Goal: Transaction & Acquisition: Subscribe to service/newsletter

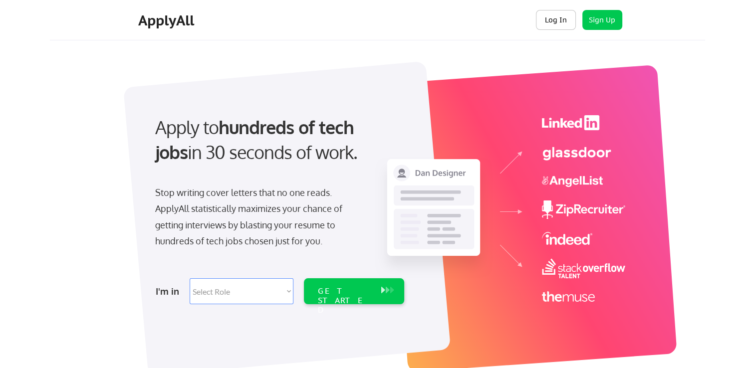
click at [561, 23] on button "Log In" at bounding box center [556, 20] width 40 height 20
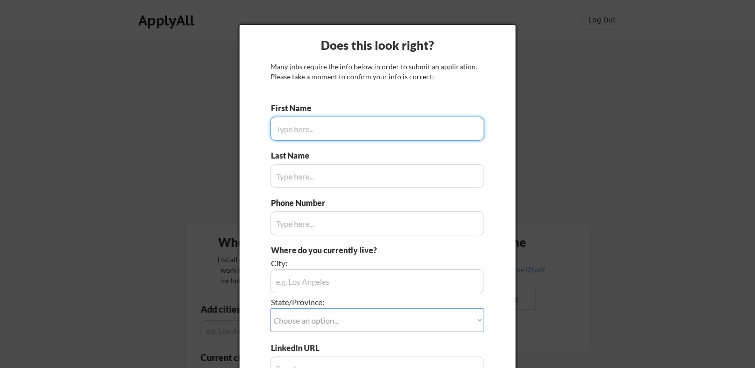
click at [346, 133] on input "input" at bounding box center [376, 129] width 213 height 24
type input "Fernando"
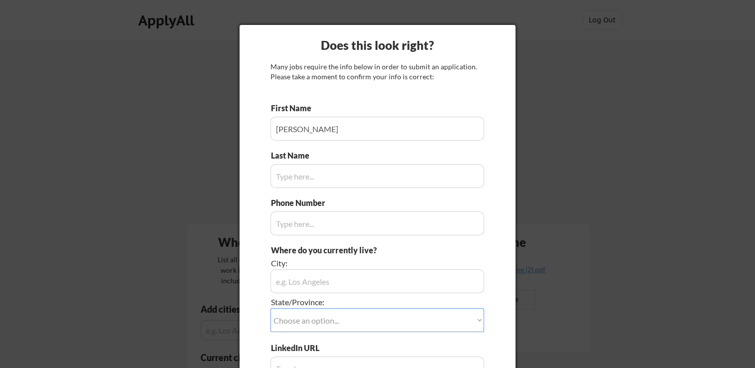
click at [347, 178] on input "input" at bounding box center [376, 176] width 213 height 24
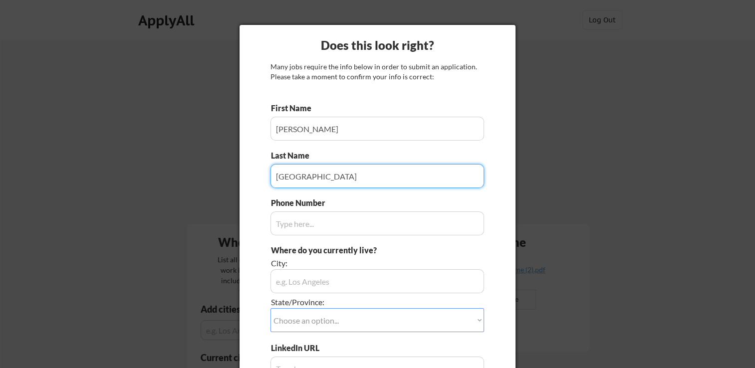
type input "Madrid"
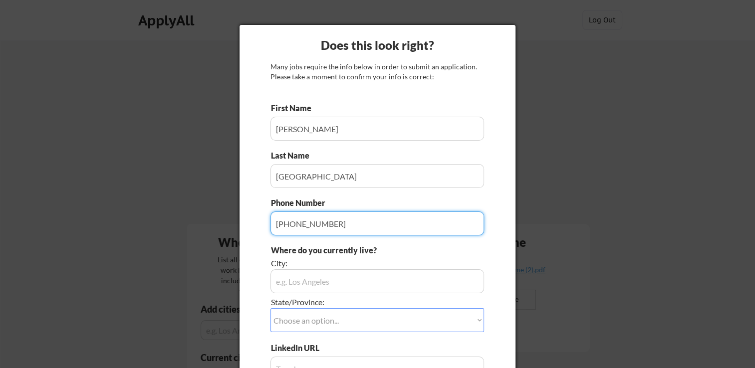
type input "346-507-0697"
click at [310, 278] on input "input" at bounding box center [376, 281] width 213 height 24
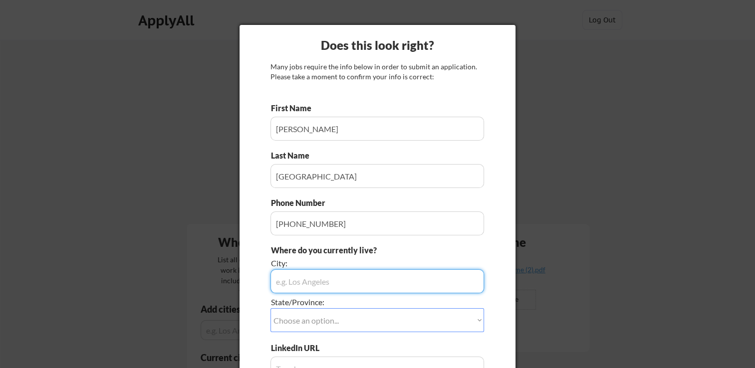
click at [310, 278] on input "input" at bounding box center [376, 281] width 213 height 24
type input "[GEOGRAPHIC_DATA]"
click at [317, 322] on select "Choose an option... Other/Not Applicable Alabama Alaska Alberta Arizona Arkansa…" at bounding box center [376, 320] width 213 height 24
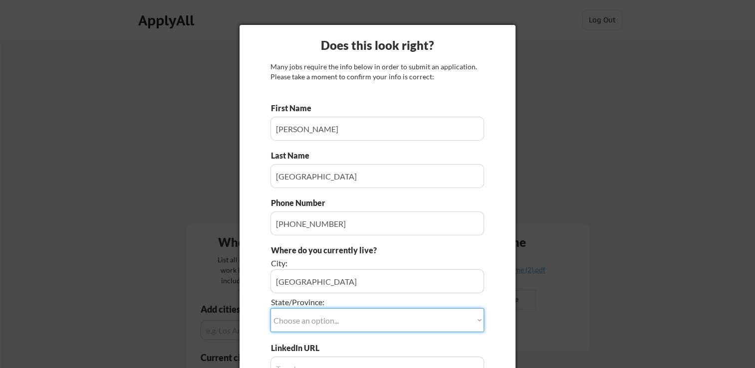
click at [270, 308] on select "Choose an option... Other/Not Applicable Alabama Alaska Alberta Arizona Arkansa…" at bounding box center [376, 320] width 213 height 24
click at [313, 319] on select "Choose an option... Other/Not Applicable Alabama Alaska Alberta Arizona Arkansa…" at bounding box center [376, 320] width 213 height 24
select select ""Texas""
click at [270, 308] on select "Choose an option... Other/Not Applicable Alabama Alaska Alberta Arizona Arkansa…" at bounding box center [376, 320] width 213 height 24
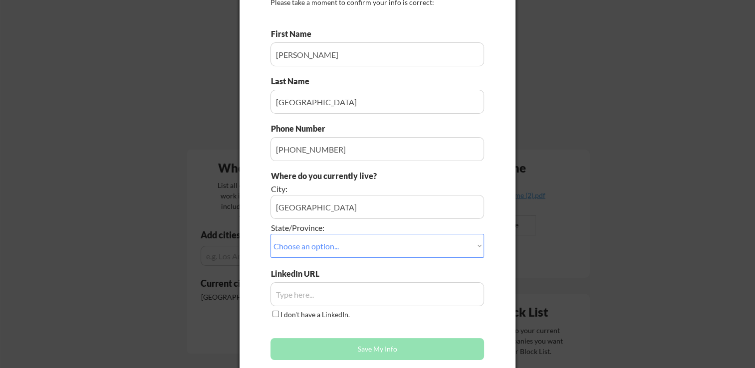
scroll to position [100, 0]
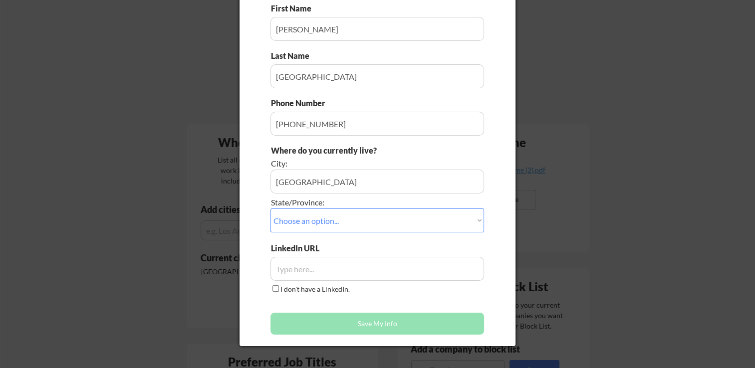
click at [317, 272] on input "input" at bounding box center [376, 269] width 213 height 24
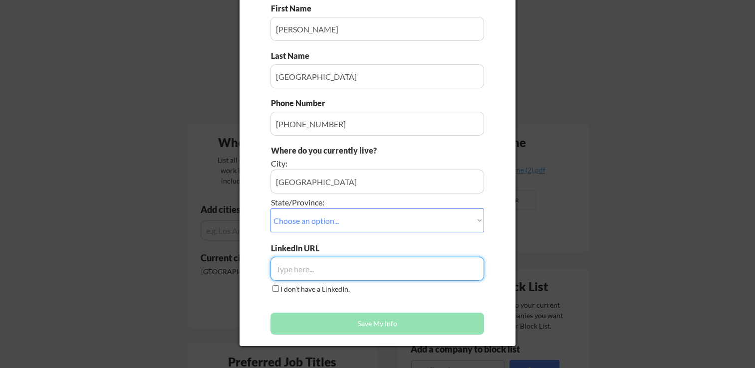
paste input "www.linkedin.com/in/fernando-madrid"
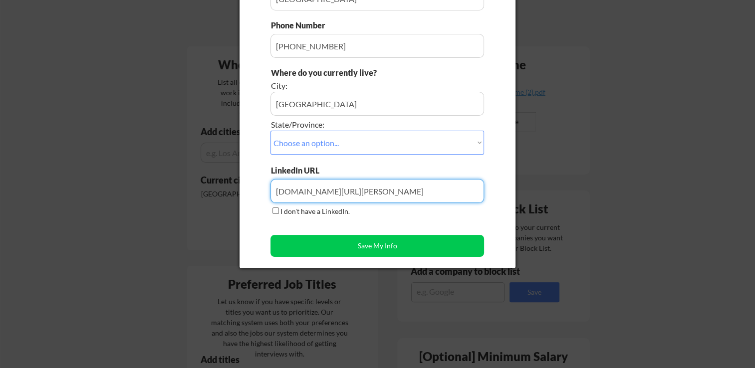
scroll to position [200, 0]
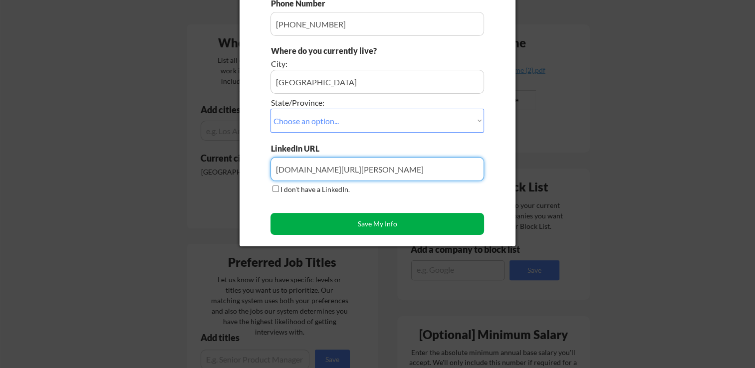
type input "www.linkedin.com/in/fernando-madrid"
click at [371, 224] on button "Save My Info" at bounding box center [376, 224] width 213 height 22
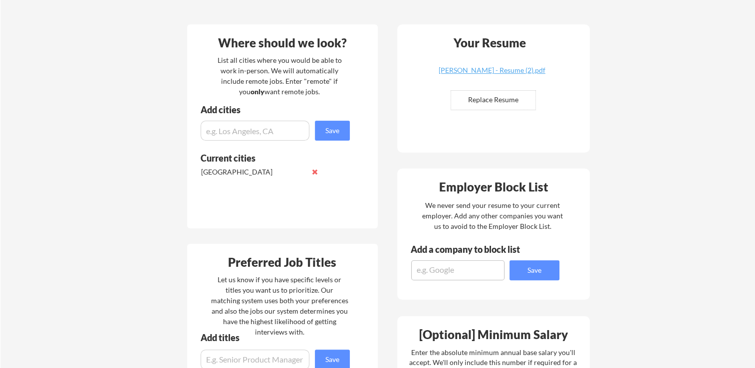
click at [508, 99] on input "file" at bounding box center [493, 100] width 84 height 19
click at [501, 101] on input "file" at bounding box center [493, 100] width 84 height 19
type input "C:\fakepath\Fernando Madrid - Resume.pdf"
click at [271, 131] on input "input" at bounding box center [255, 131] width 109 height 20
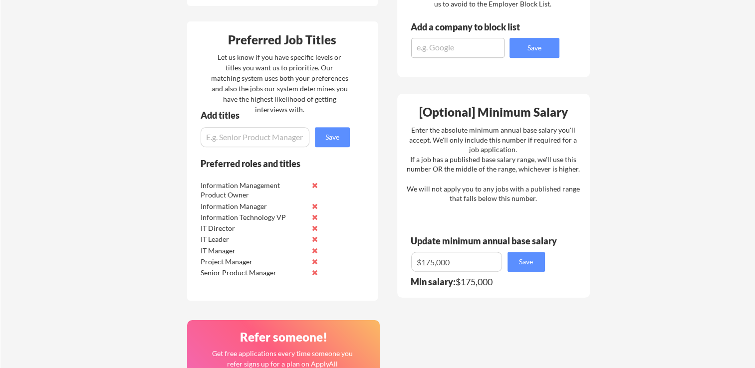
scroll to position [449, 0]
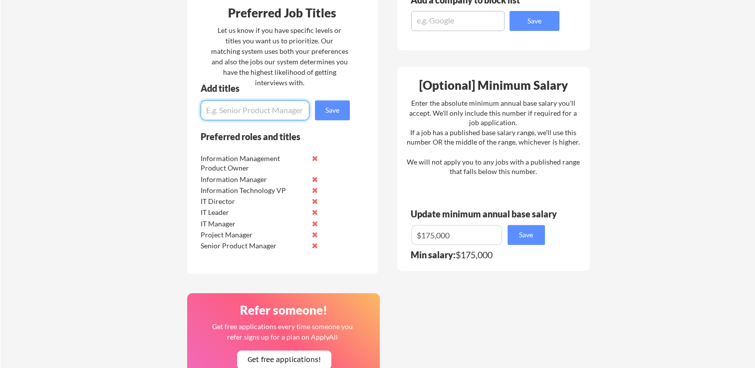
click at [235, 111] on input "input" at bounding box center [255, 110] width 109 height 20
click at [206, 107] on input "input" at bounding box center [255, 110] width 109 height 20
type input "Business Analyst"
click at [333, 111] on button "Save" at bounding box center [332, 110] width 35 height 20
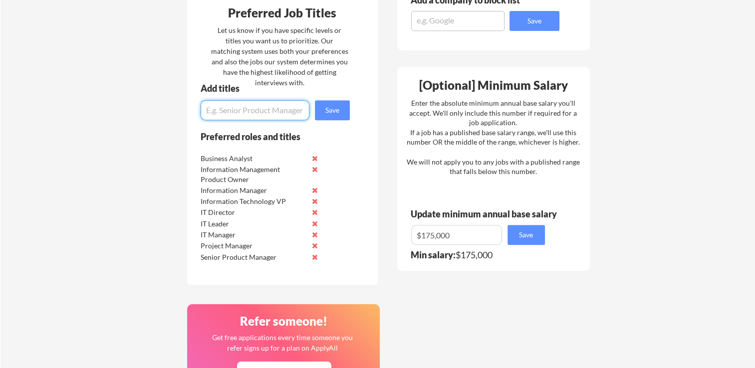
click at [315, 156] on button at bounding box center [314, 158] width 7 height 7
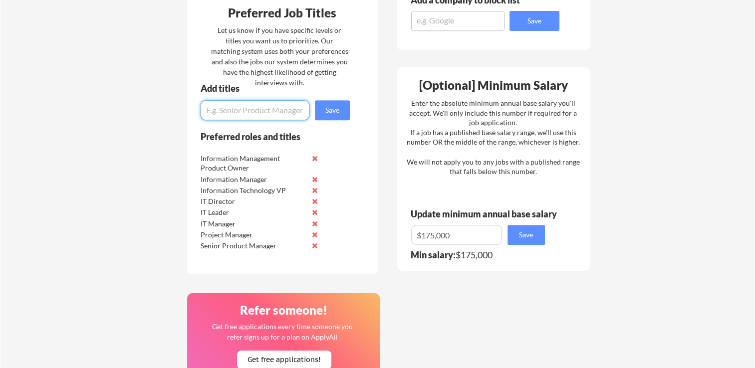
click at [269, 116] on input "input" at bounding box center [255, 110] width 109 height 20
type input "Senior Business Analyst"
click at [329, 111] on button "Save" at bounding box center [332, 110] width 35 height 20
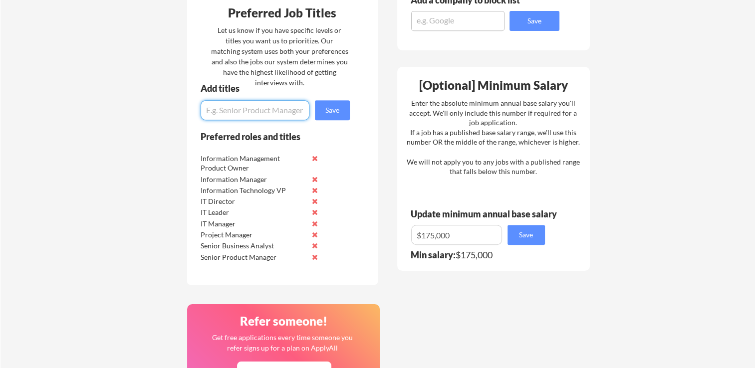
click at [237, 109] on input "input" at bounding box center [255, 110] width 109 height 20
type input "R"
type input "Product Owner"
click at [323, 116] on button "Save" at bounding box center [332, 110] width 35 height 20
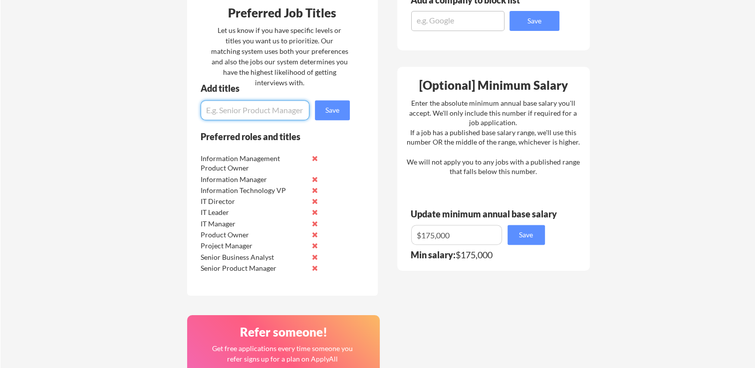
click at [429, 230] on input "input" at bounding box center [456, 235] width 91 height 20
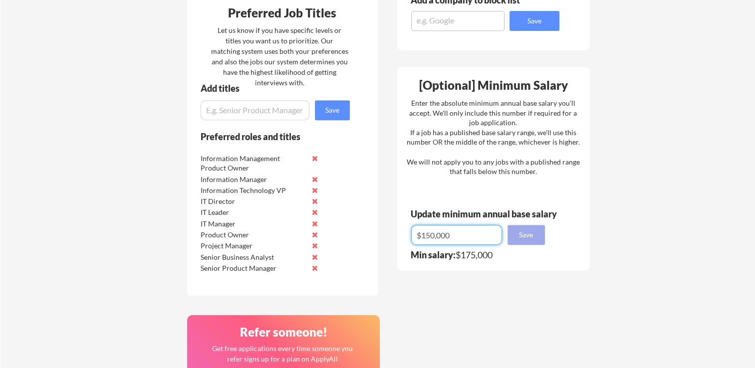
type input "$150,000"
click at [530, 230] on button "Save" at bounding box center [525, 235] width 37 height 20
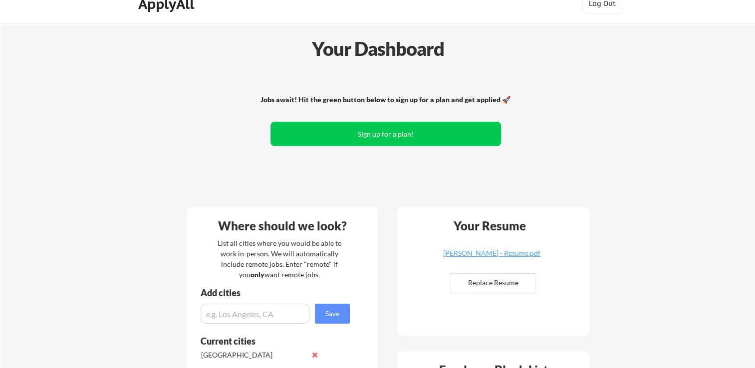
scroll to position [0, 0]
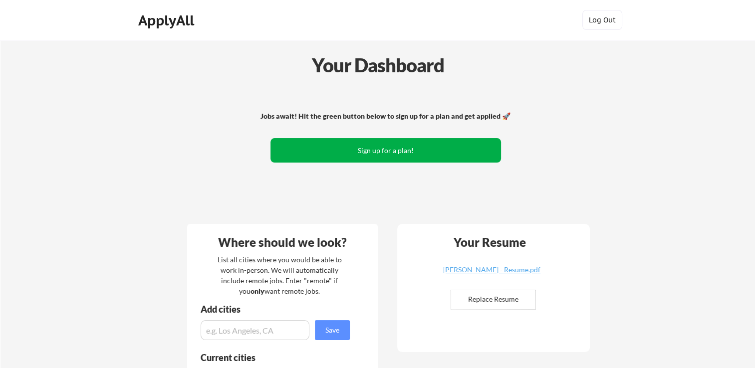
click at [381, 151] on button "Sign up for a plan!" at bounding box center [385, 150] width 230 height 24
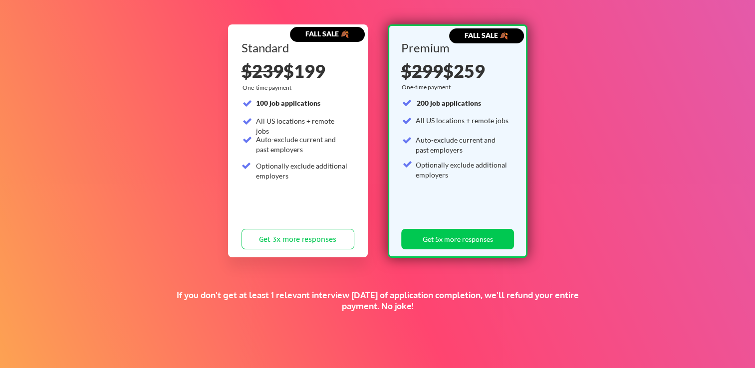
scroll to position [100, 0]
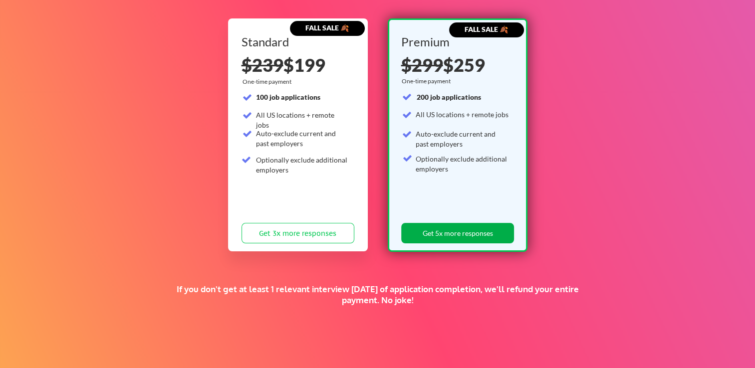
click at [461, 230] on button "Get 5x more responses" at bounding box center [457, 233] width 113 height 20
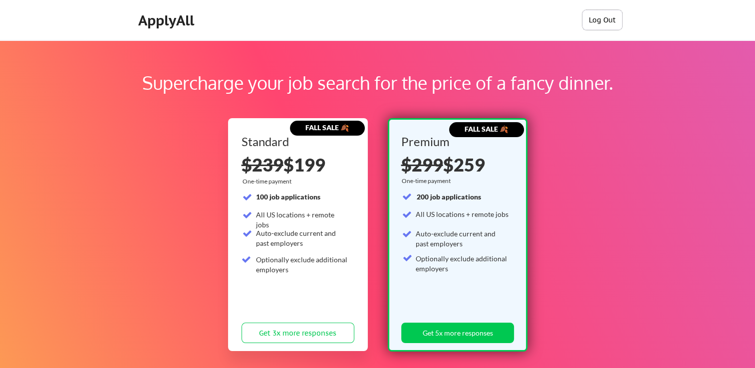
click at [595, 21] on button "Log Out" at bounding box center [602, 20] width 40 height 20
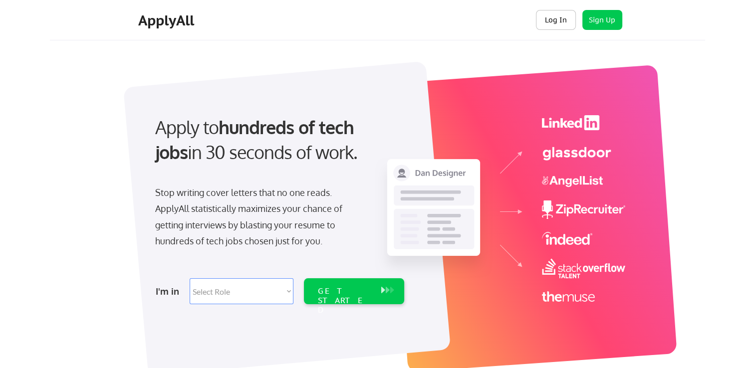
click at [557, 18] on button "Log In" at bounding box center [556, 20] width 40 height 20
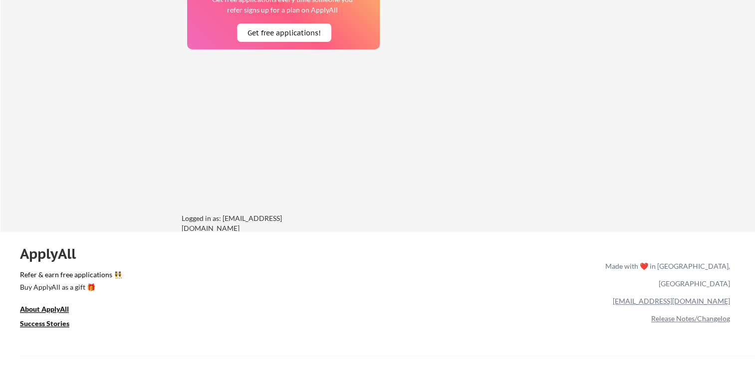
scroll to position [820, 0]
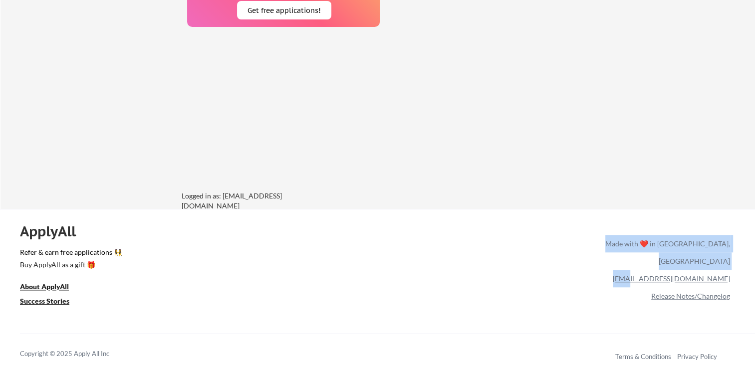
drag, startPoint x: 734, startPoint y: 260, endPoint x: 688, endPoint y: 266, distance: 46.3
click at [688, 266] on div "ApplyAll Refer & earn free applications 👯‍♀️ Buy ApplyAll as a gift 🎁 About App…" at bounding box center [377, 295] width 755 height 158
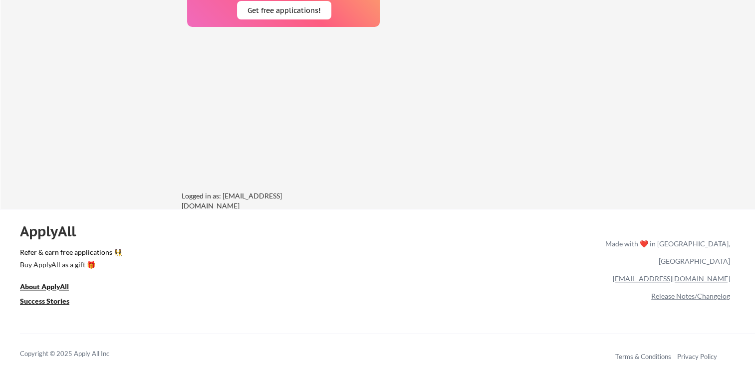
drag, startPoint x: 688, startPoint y: 266, endPoint x: 602, endPoint y: 274, distance: 86.7
click at [602, 287] on div "Release Notes/Changelog" at bounding box center [665, 295] width 129 height 17
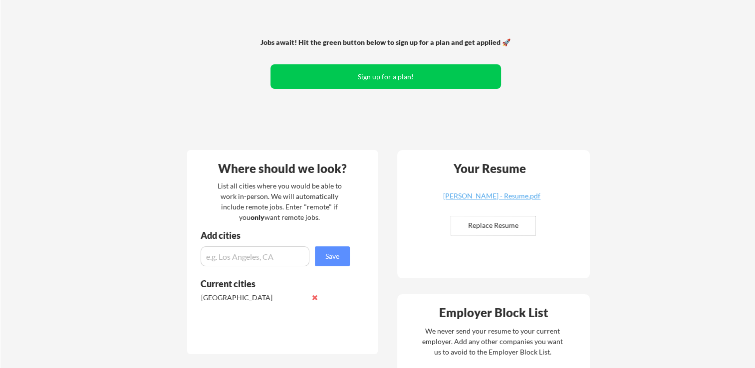
scroll to position [0, 0]
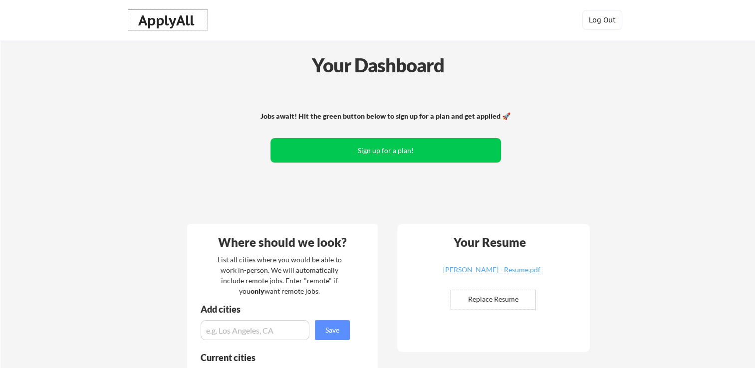
click at [164, 23] on div "ApplyAll" at bounding box center [167, 20] width 59 height 17
click at [171, 19] on div "ApplyAll" at bounding box center [167, 20] width 59 height 17
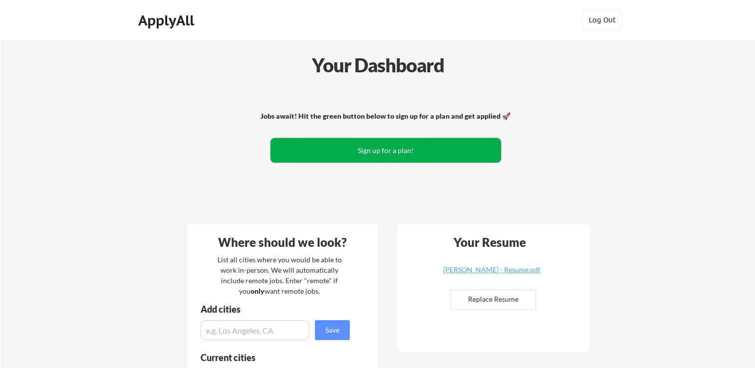
click at [395, 150] on button "Sign up for a plan!" at bounding box center [385, 150] width 230 height 24
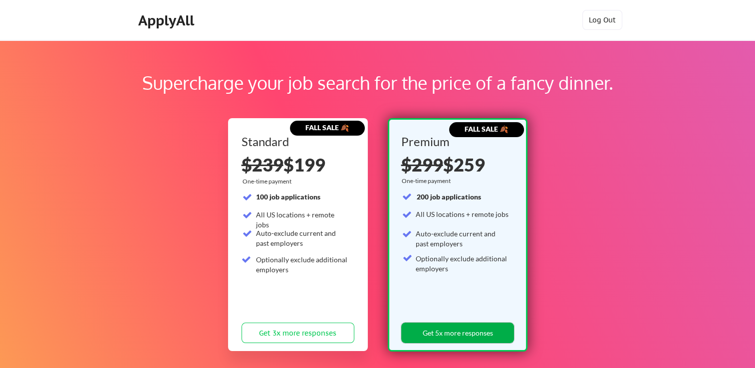
click at [446, 335] on button "Get 5x more responses" at bounding box center [457, 333] width 113 height 20
click at [458, 333] on button "Get 5x more responses" at bounding box center [457, 333] width 113 height 20
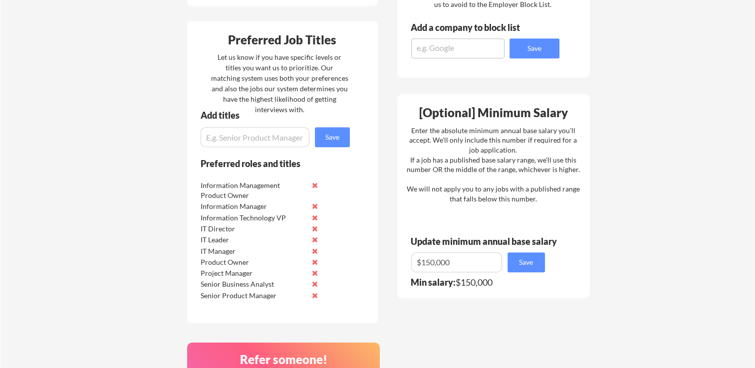
scroll to position [499, 0]
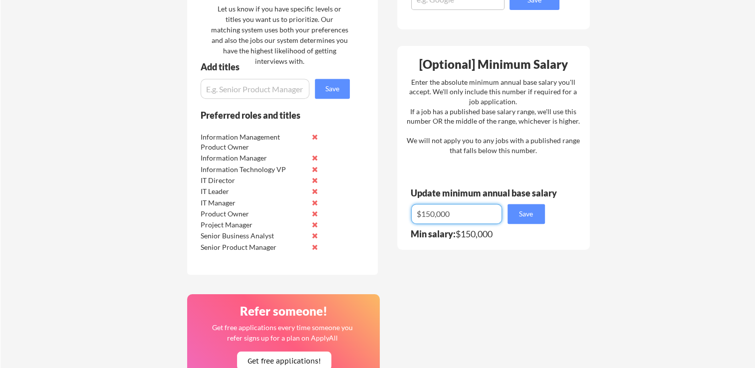
click at [433, 212] on input "input" at bounding box center [456, 214] width 91 height 20
type input "$175,000"
click at [516, 218] on button "Save" at bounding box center [525, 214] width 37 height 20
